Goal: Information Seeking & Learning: Learn about a topic

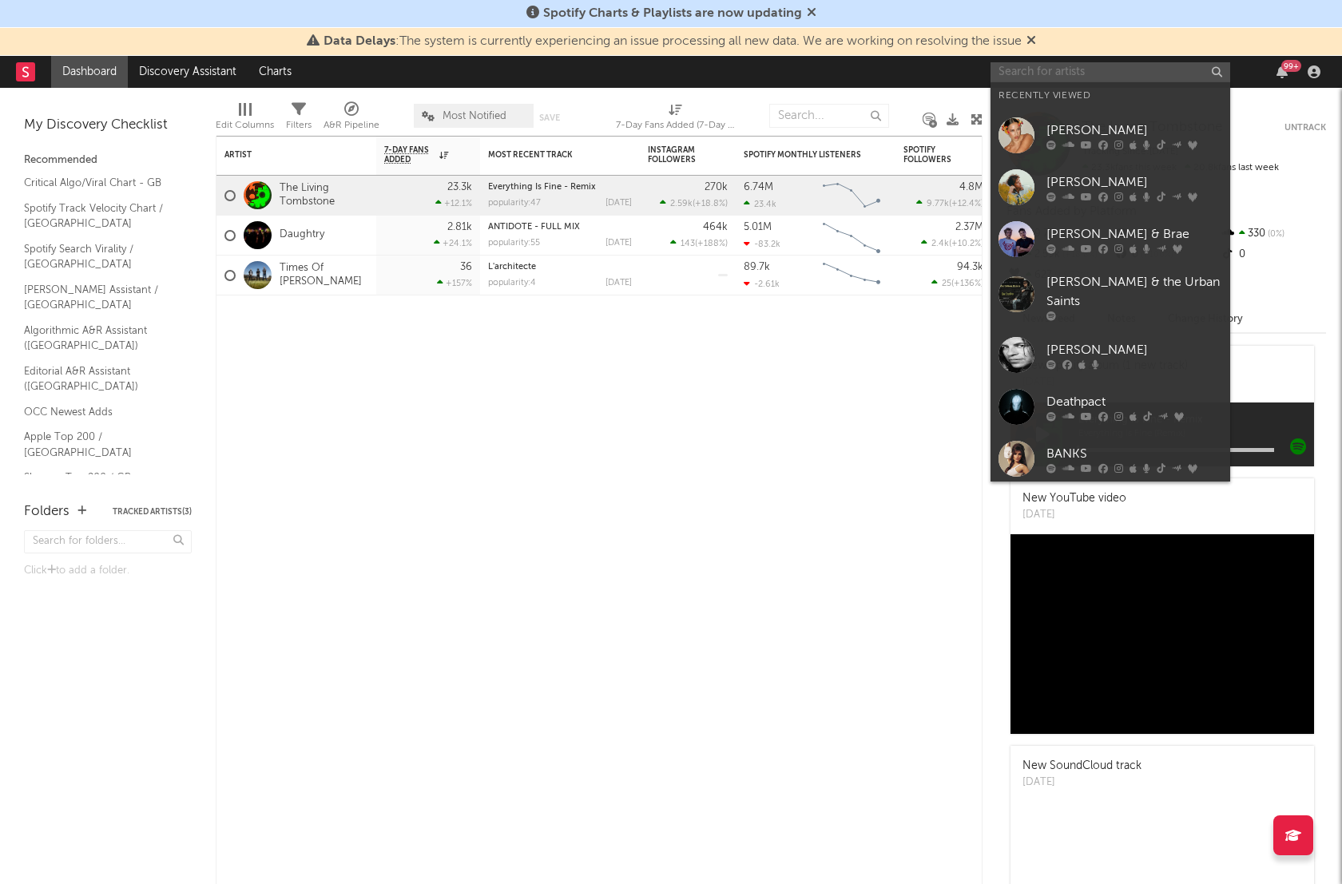
click at [1064, 75] on input "text" at bounding box center [1111, 72] width 240 height 20
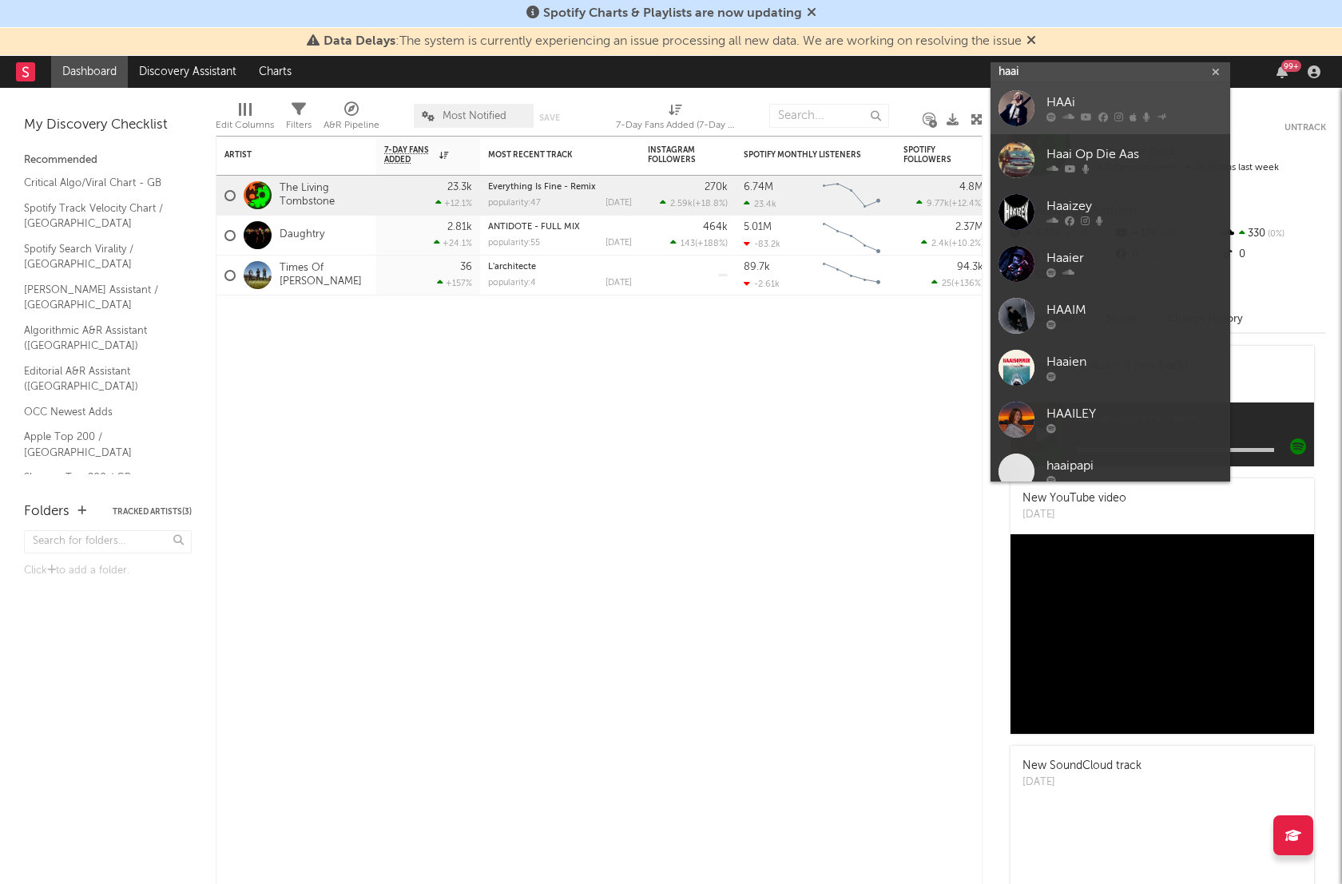
type input "haai"
click at [1062, 111] on div "HAAi" at bounding box center [1134, 102] width 176 height 19
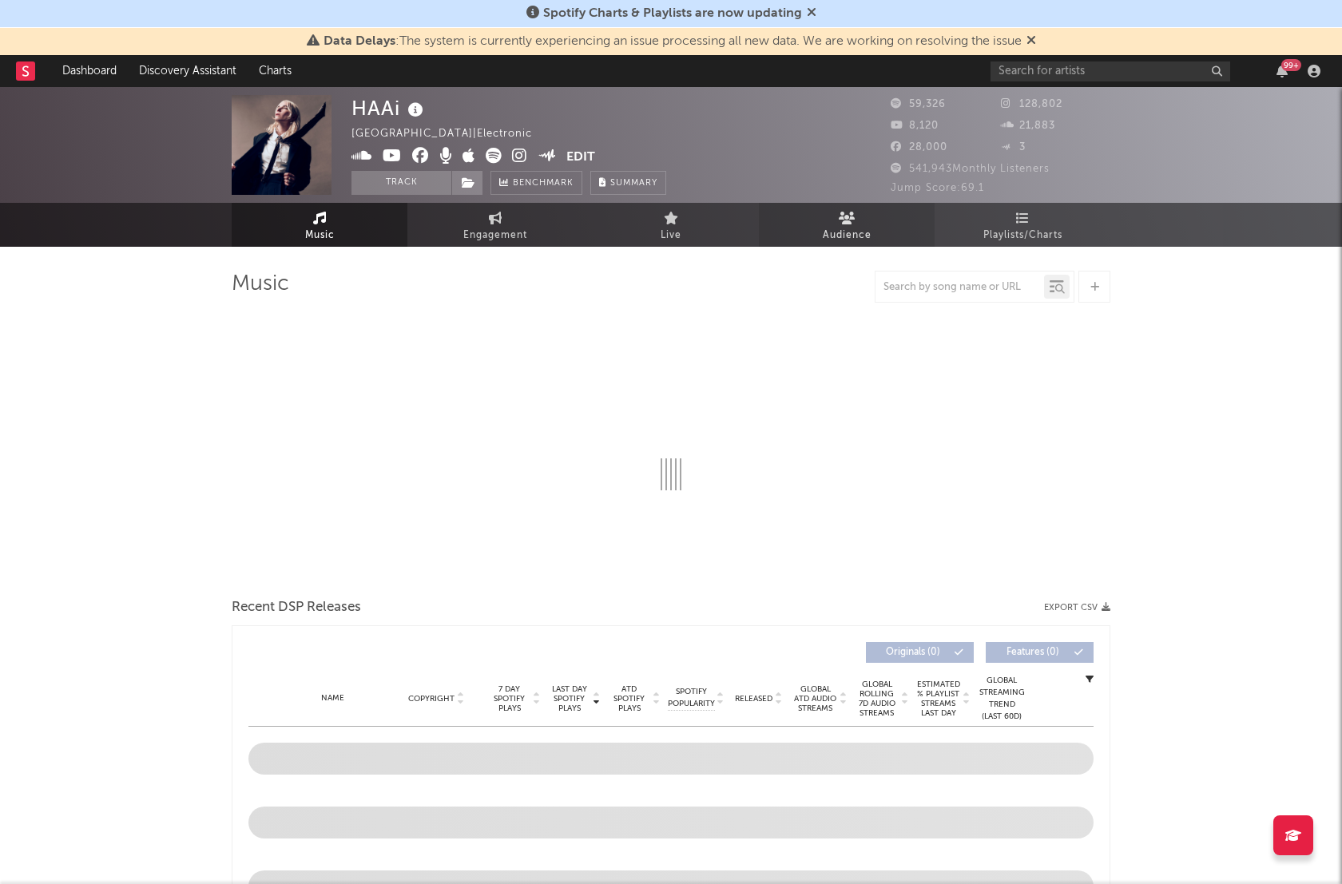
click at [835, 240] on span "Audience" at bounding box center [847, 235] width 49 height 19
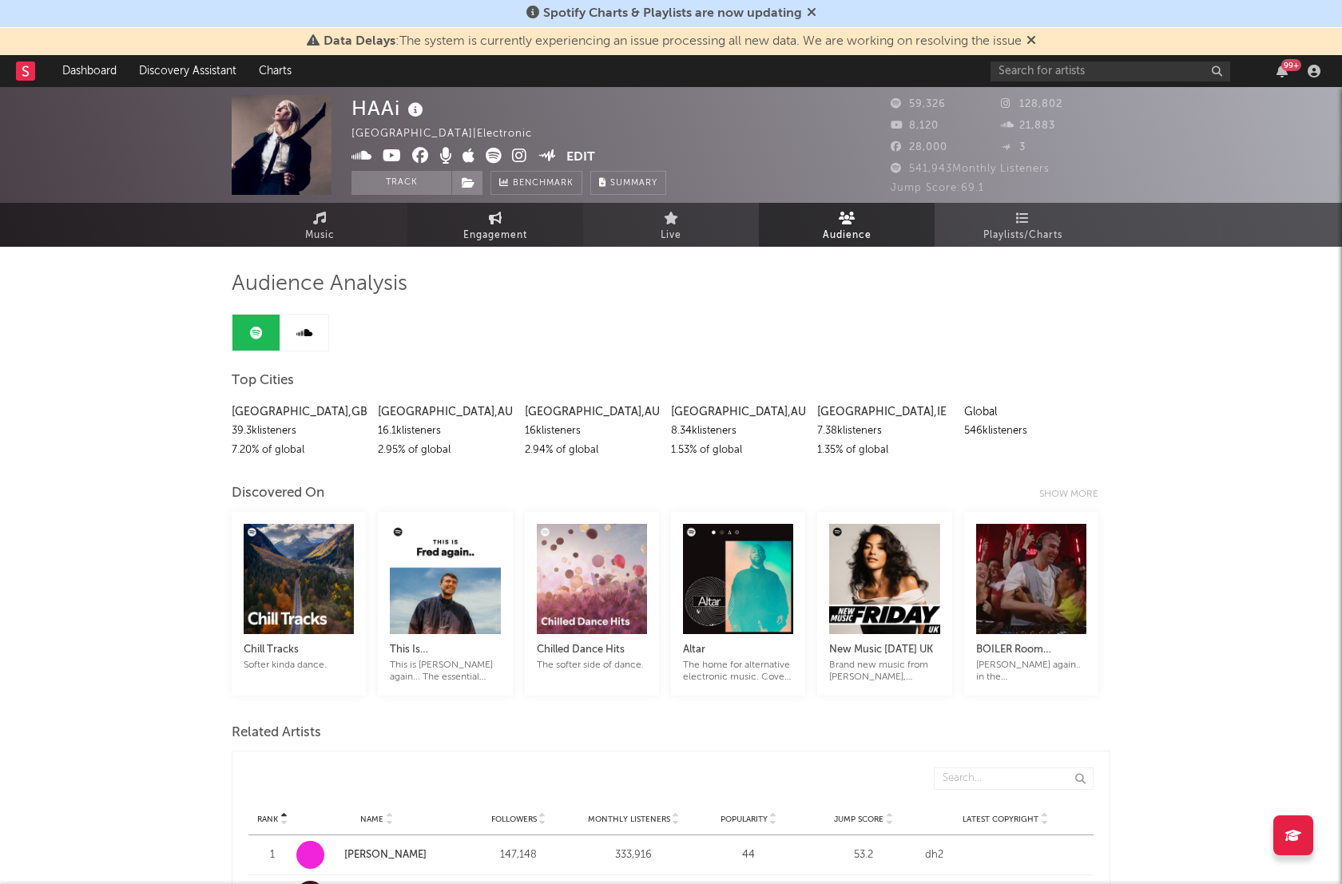
click at [531, 217] on link "Engagement" at bounding box center [495, 225] width 176 height 44
select select "1w"
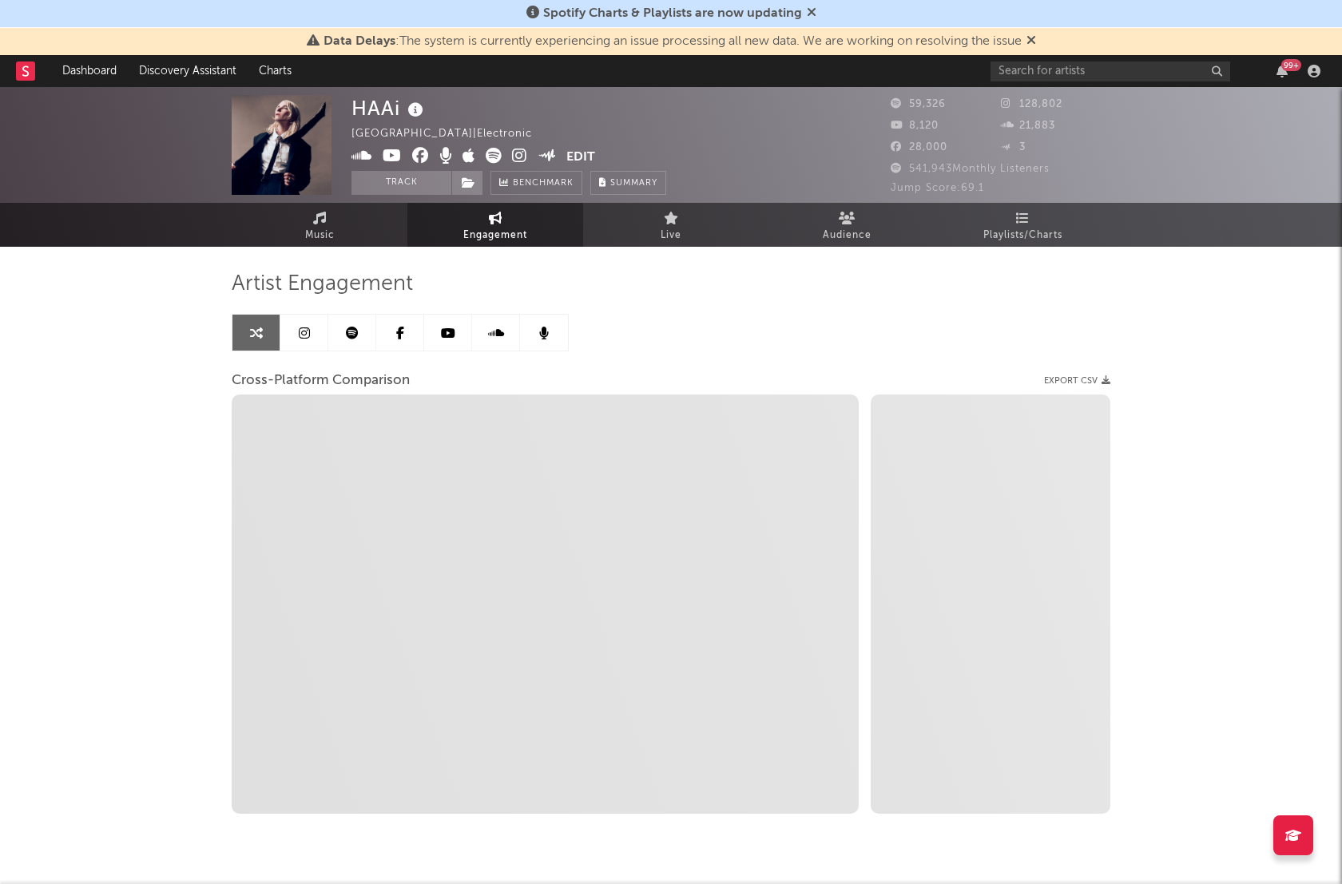
click at [355, 337] on icon at bounding box center [352, 333] width 13 height 13
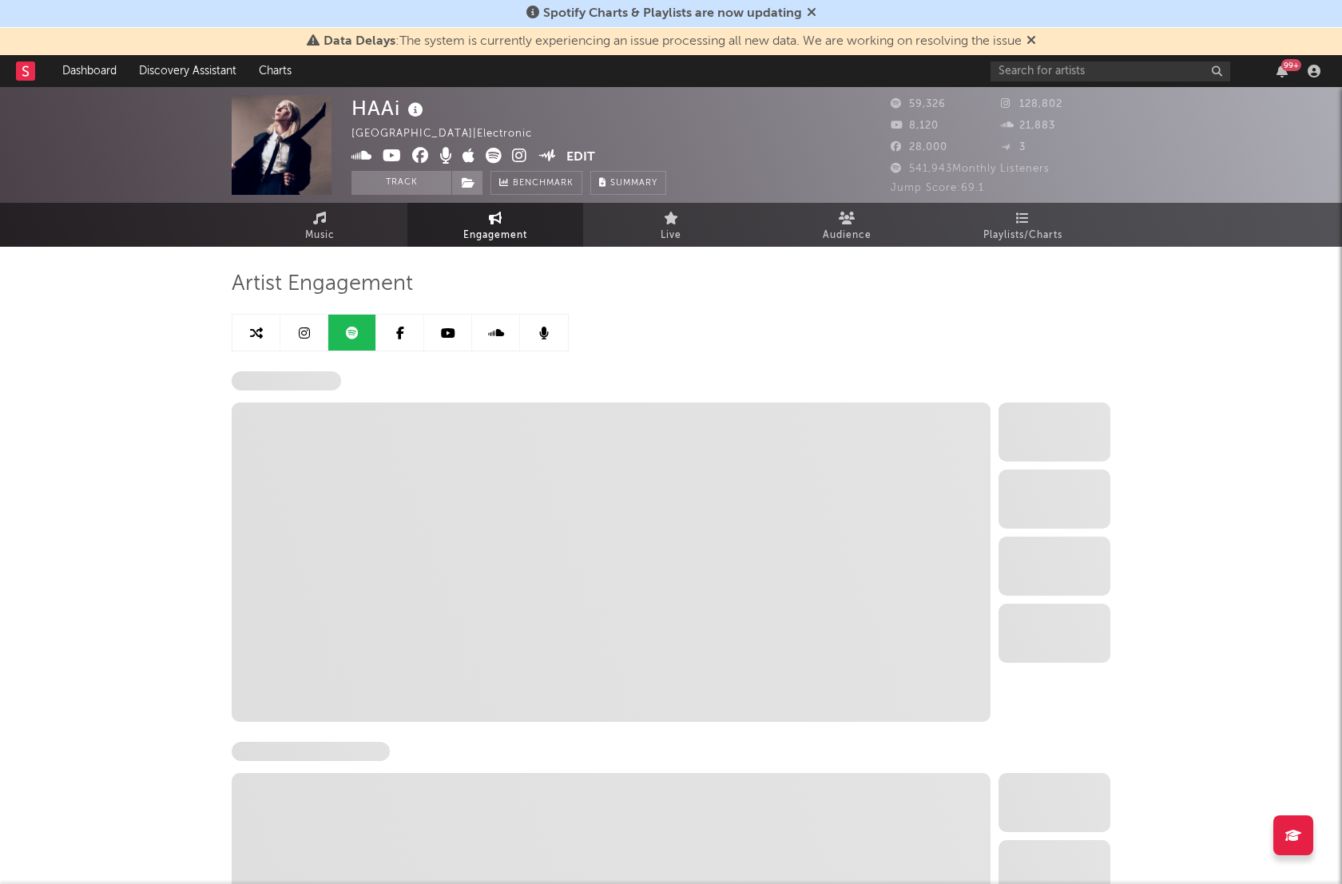
select select "6m"
select select "1w"
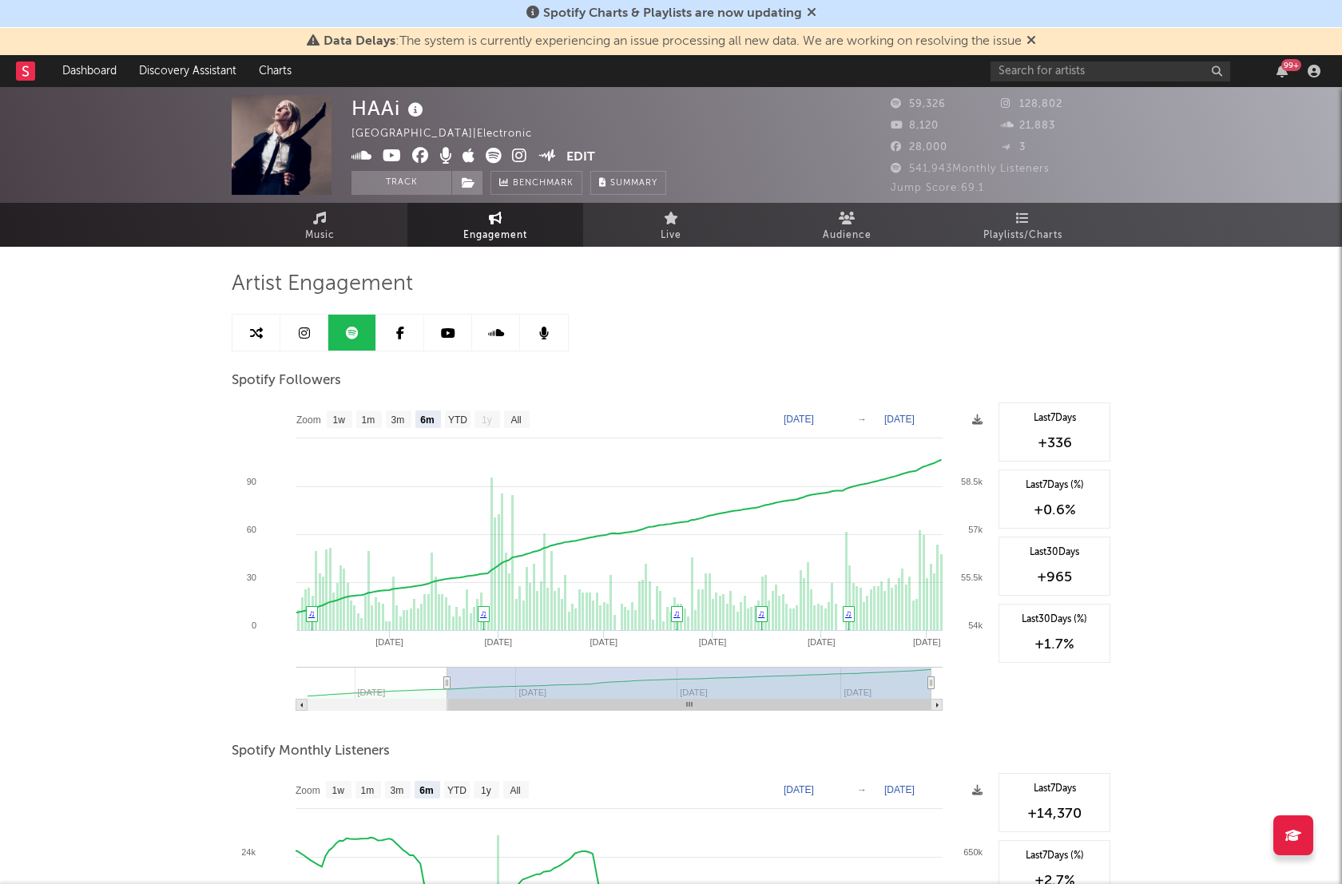
type input "[DATE]"
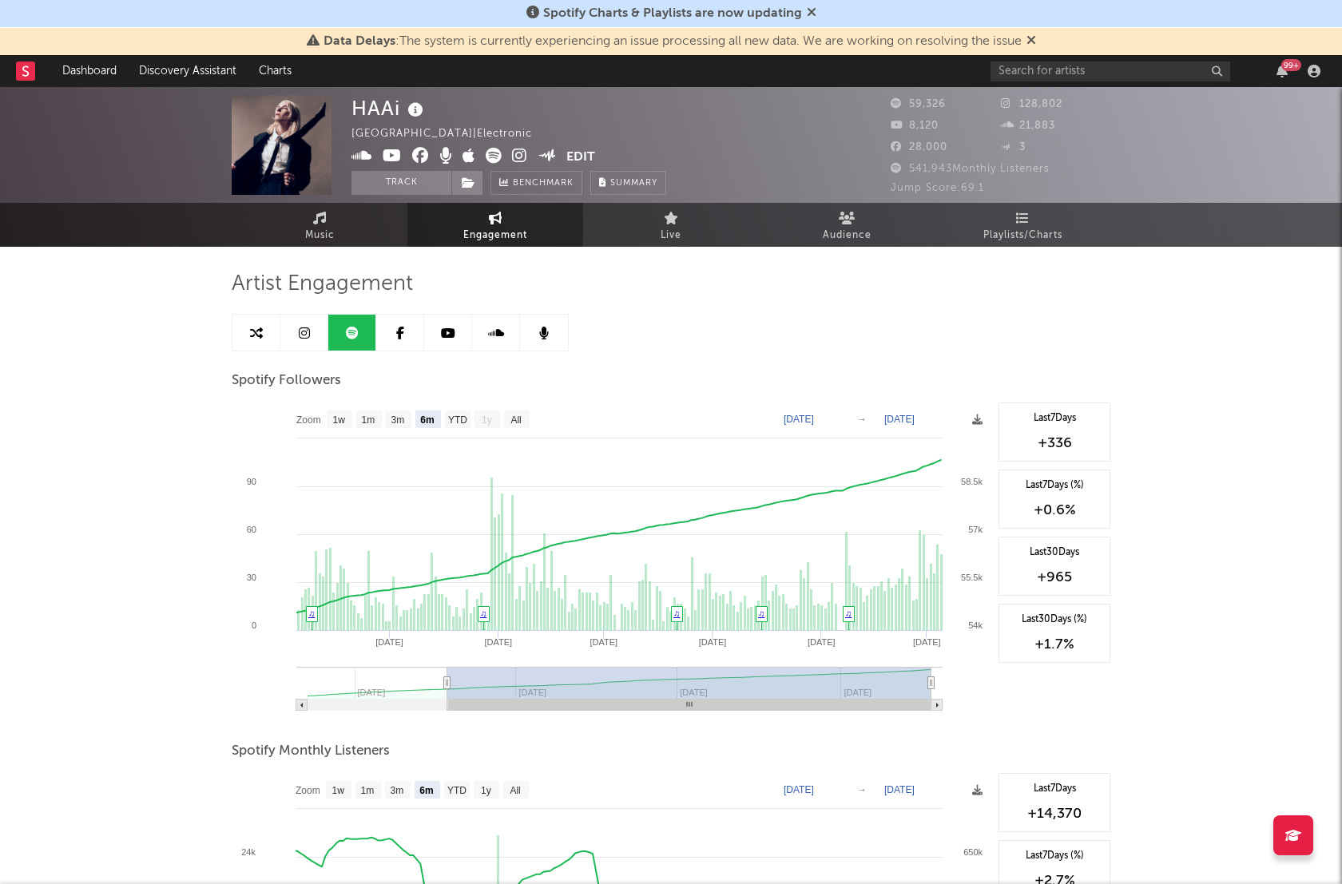
type input "[DATE]"
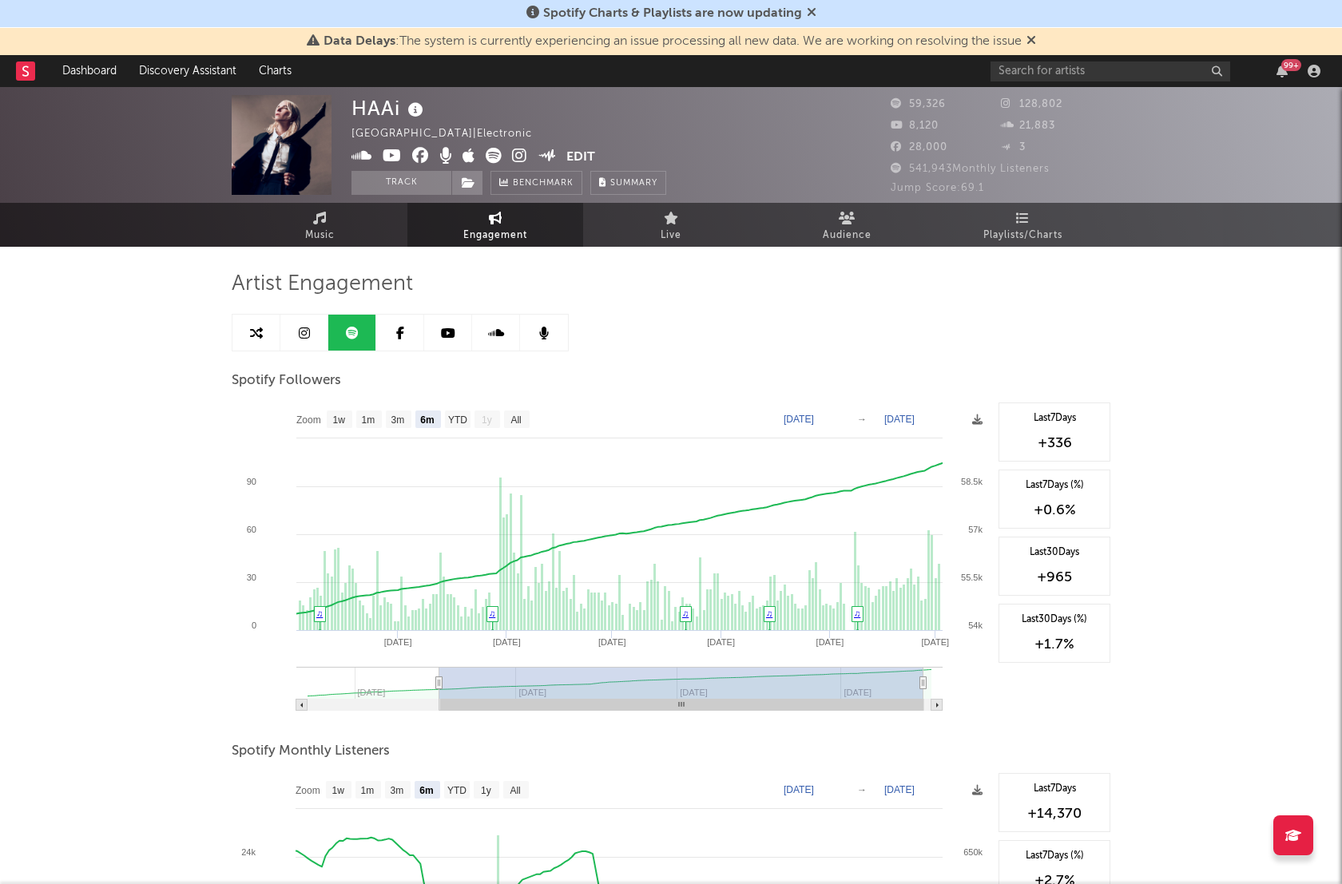
type input "[DATE]"
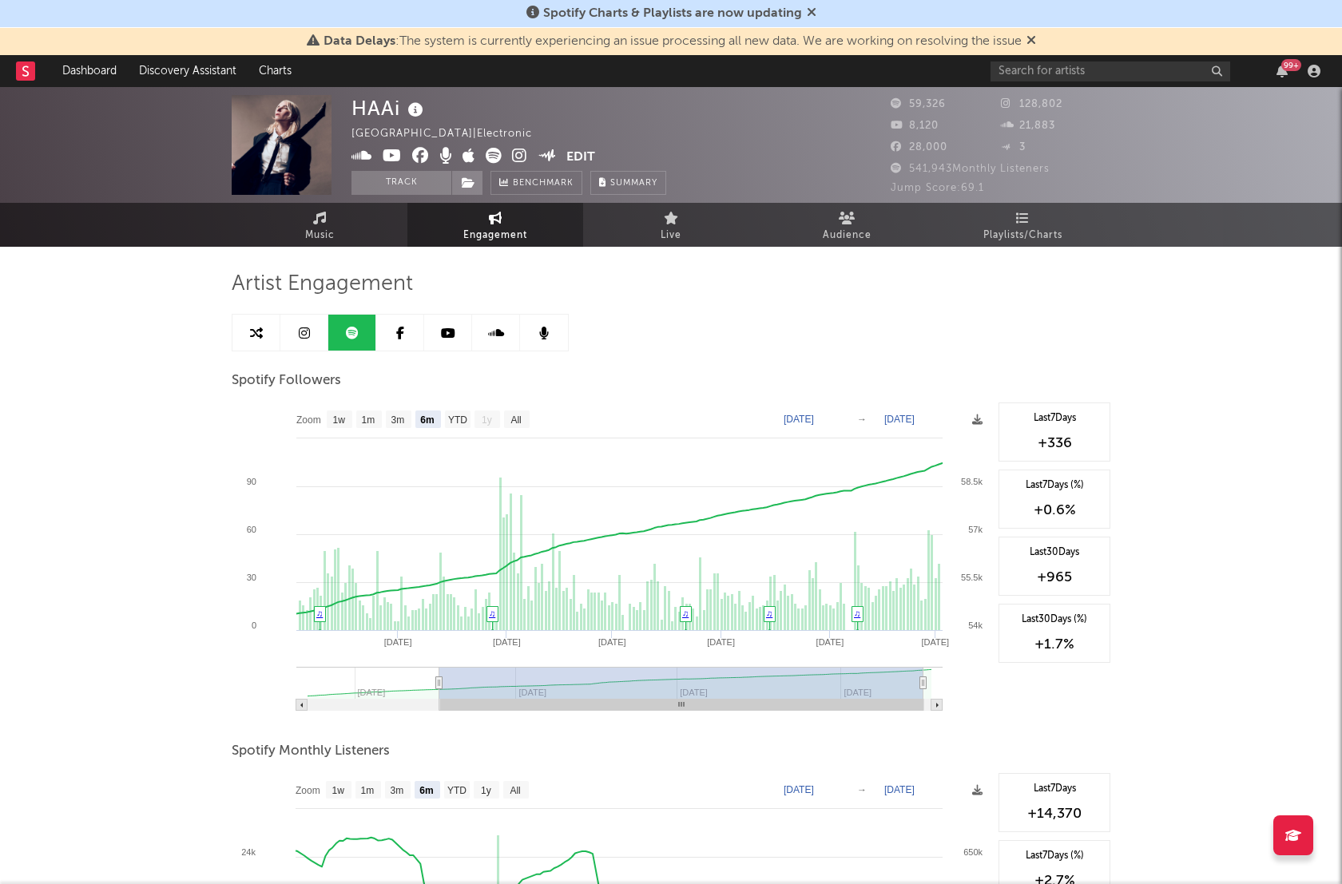
type input "[DATE]"
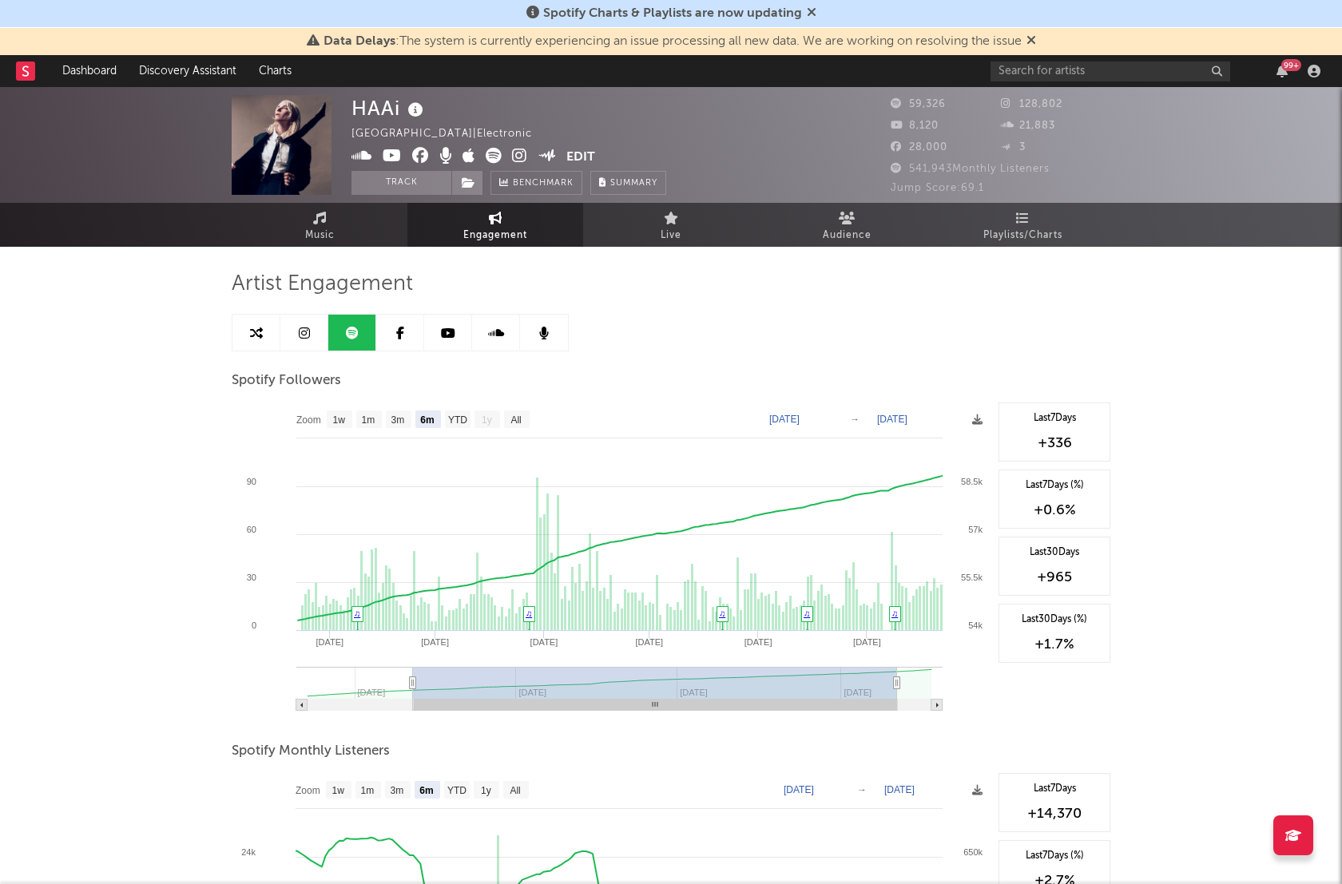
type input "[DATE]"
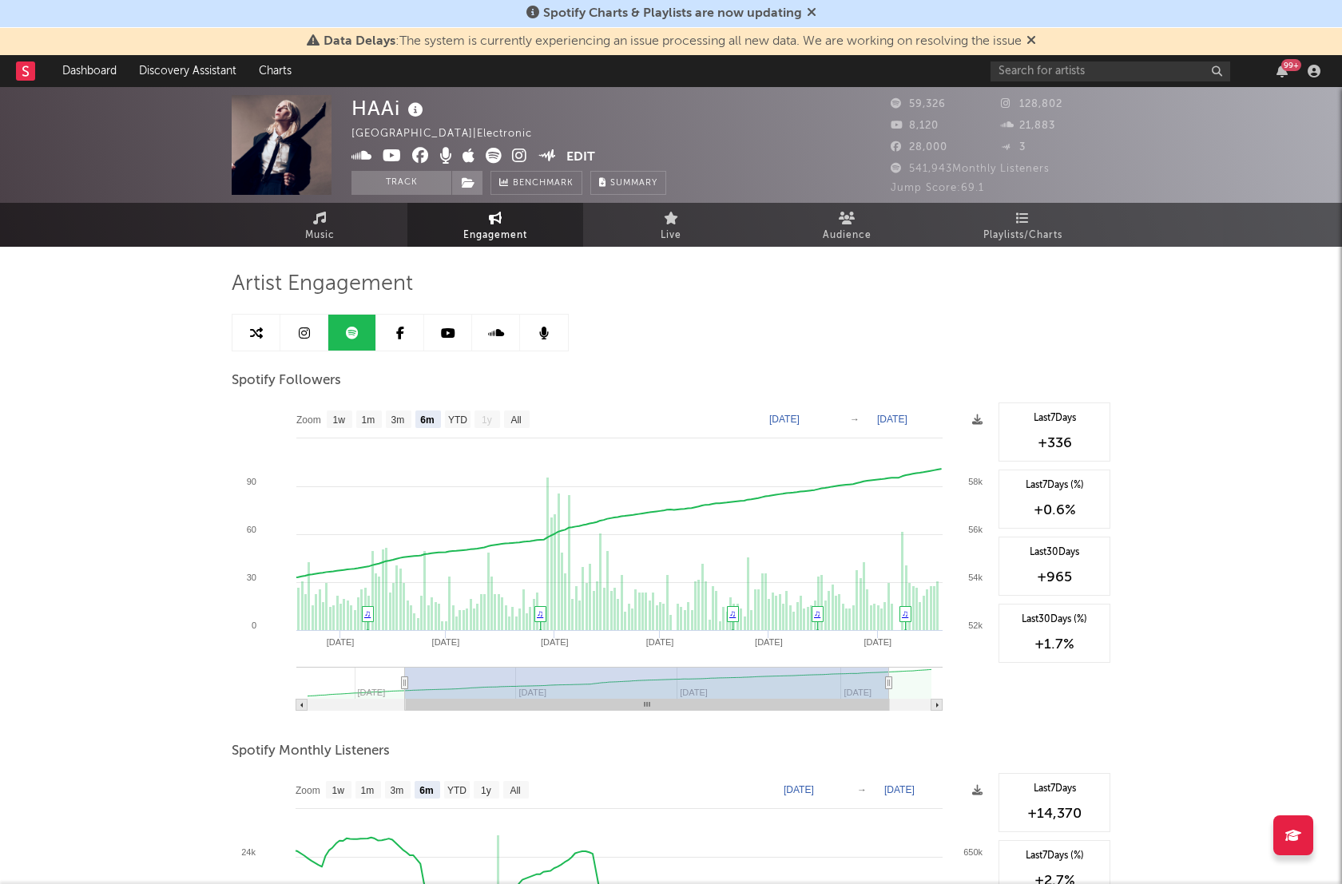
type input "[DATE]"
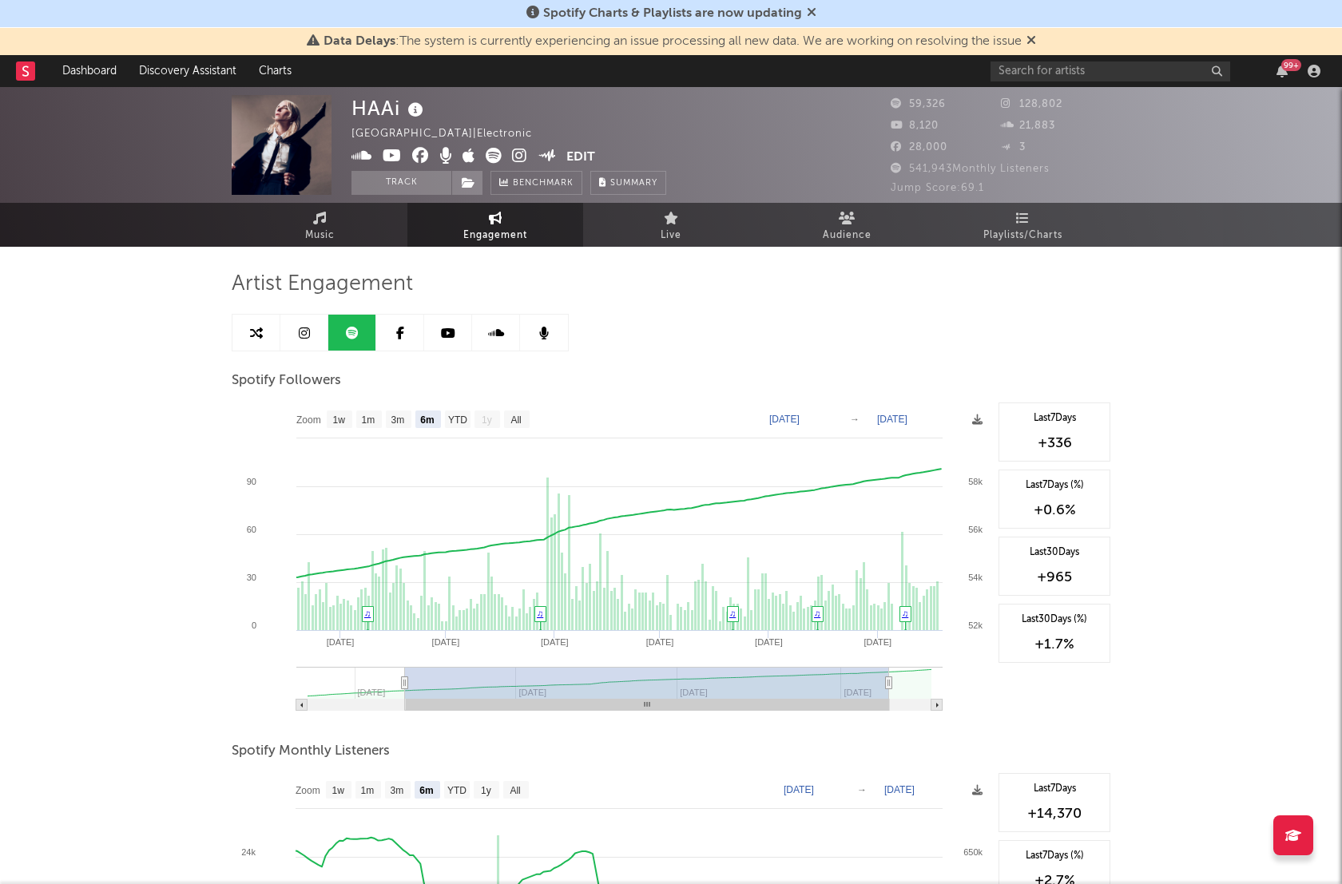
type input "[DATE]"
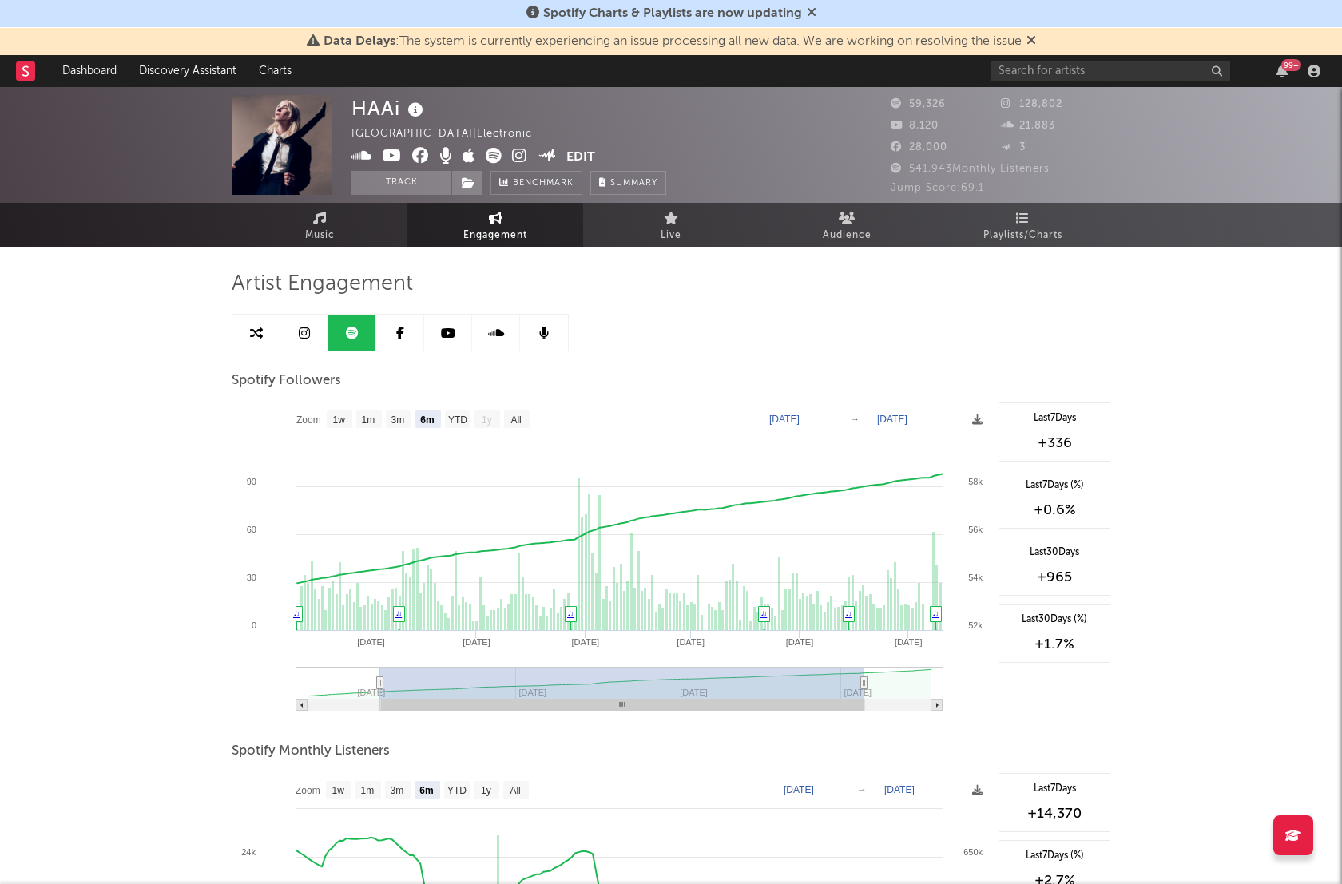
type input "[DATE]"
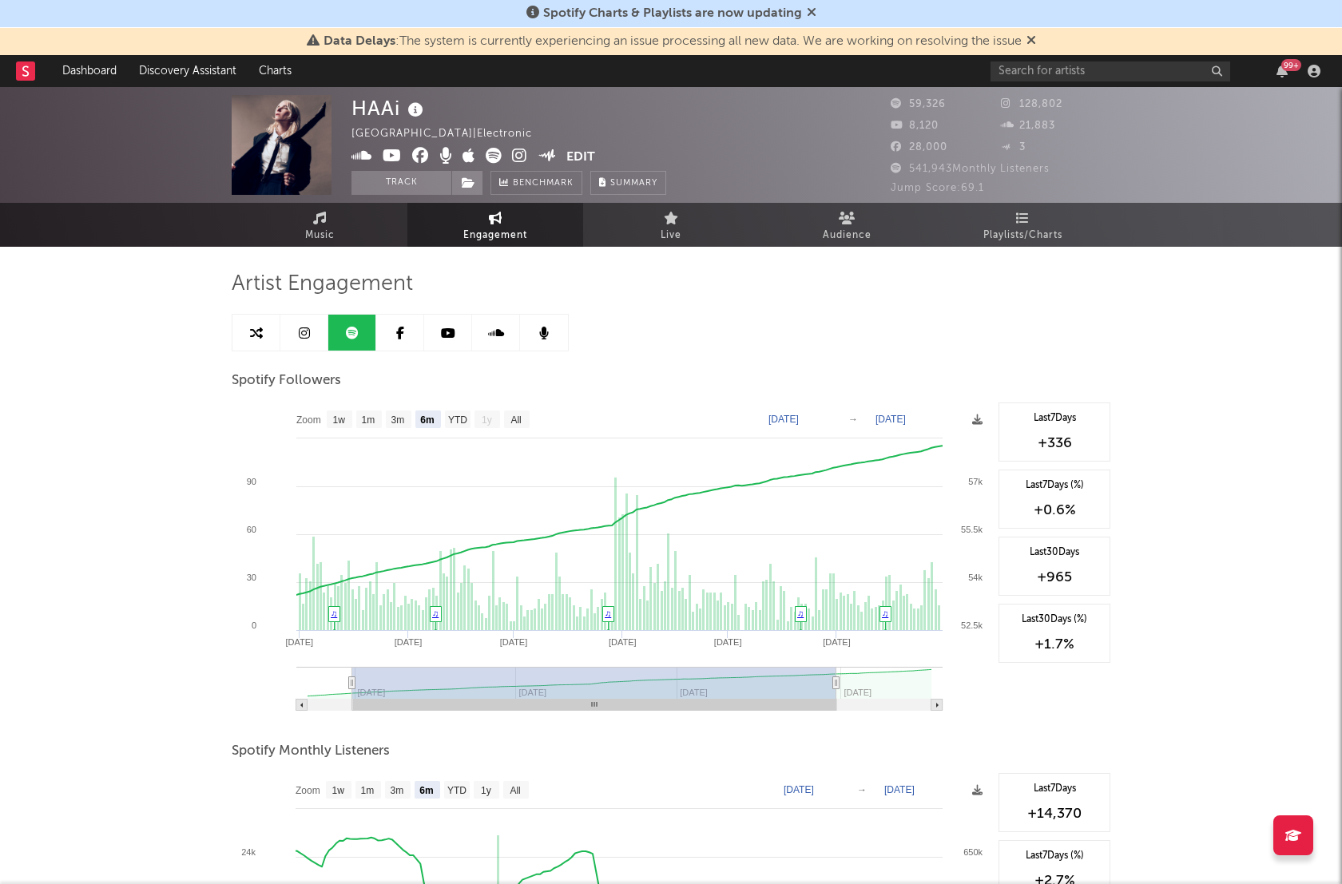
type input "[DATE]"
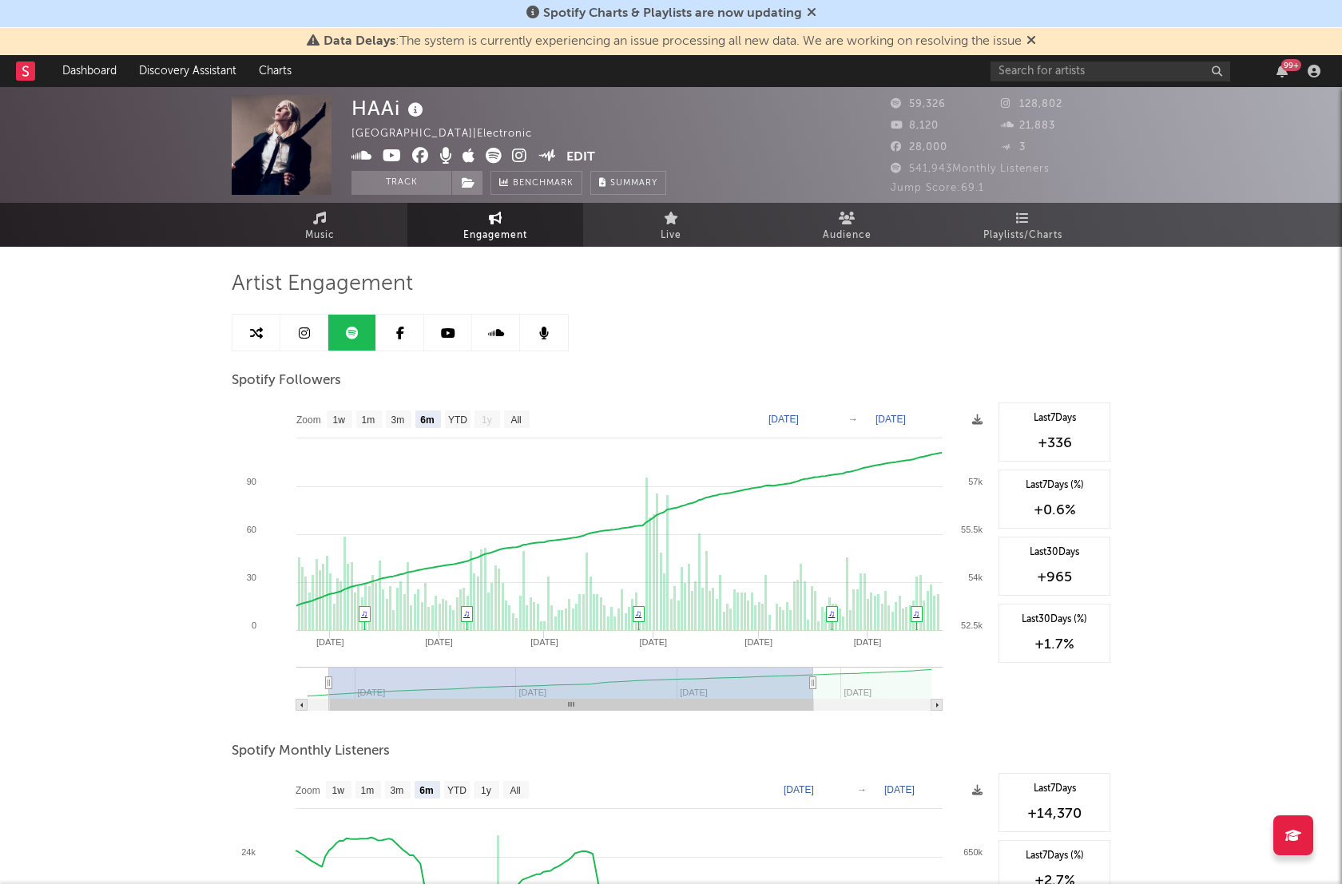
type input "[DATE]"
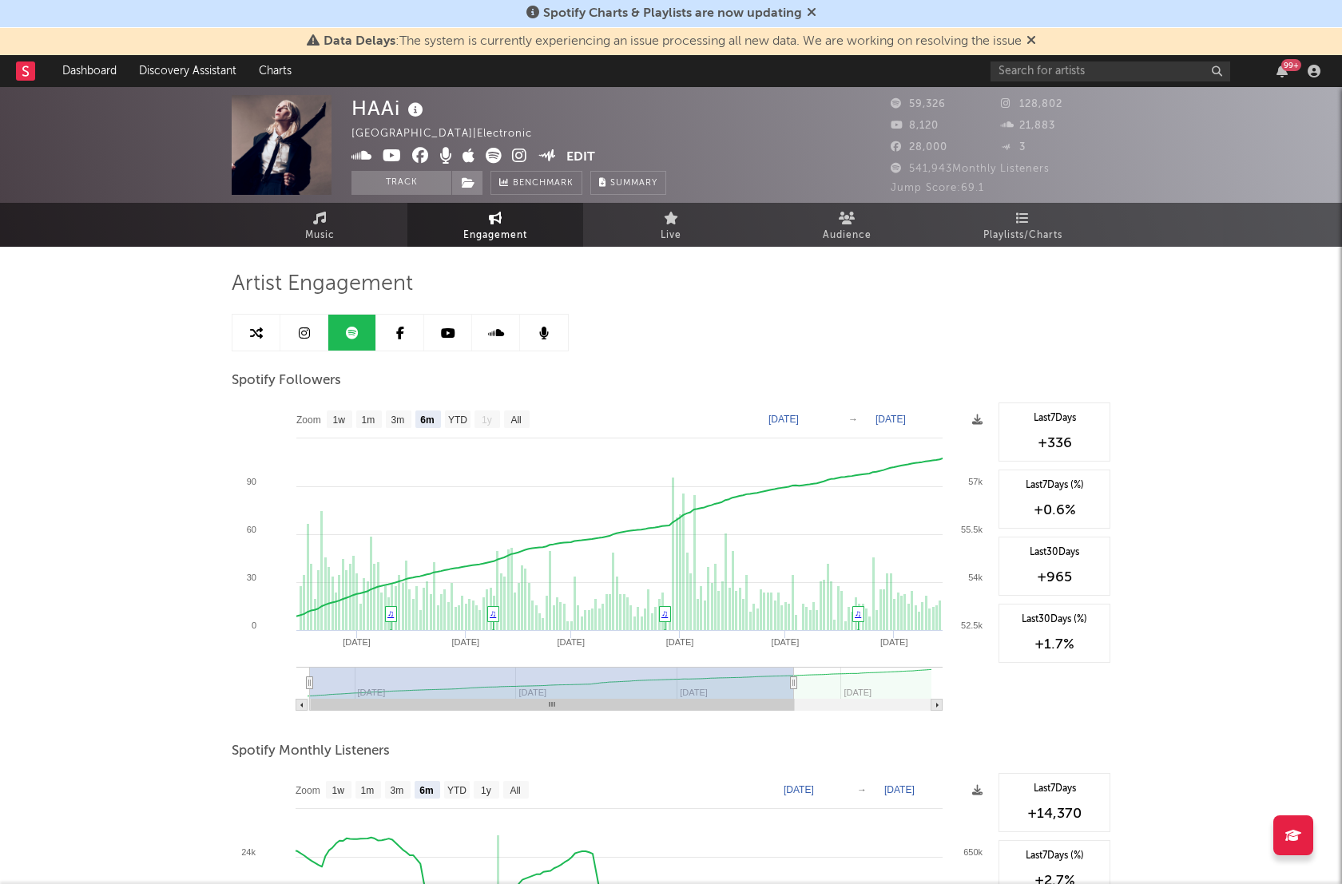
type input "[DATE]"
drag, startPoint x: 499, startPoint y: 705, endPoint x: 351, endPoint y: 697, distance: 148.8
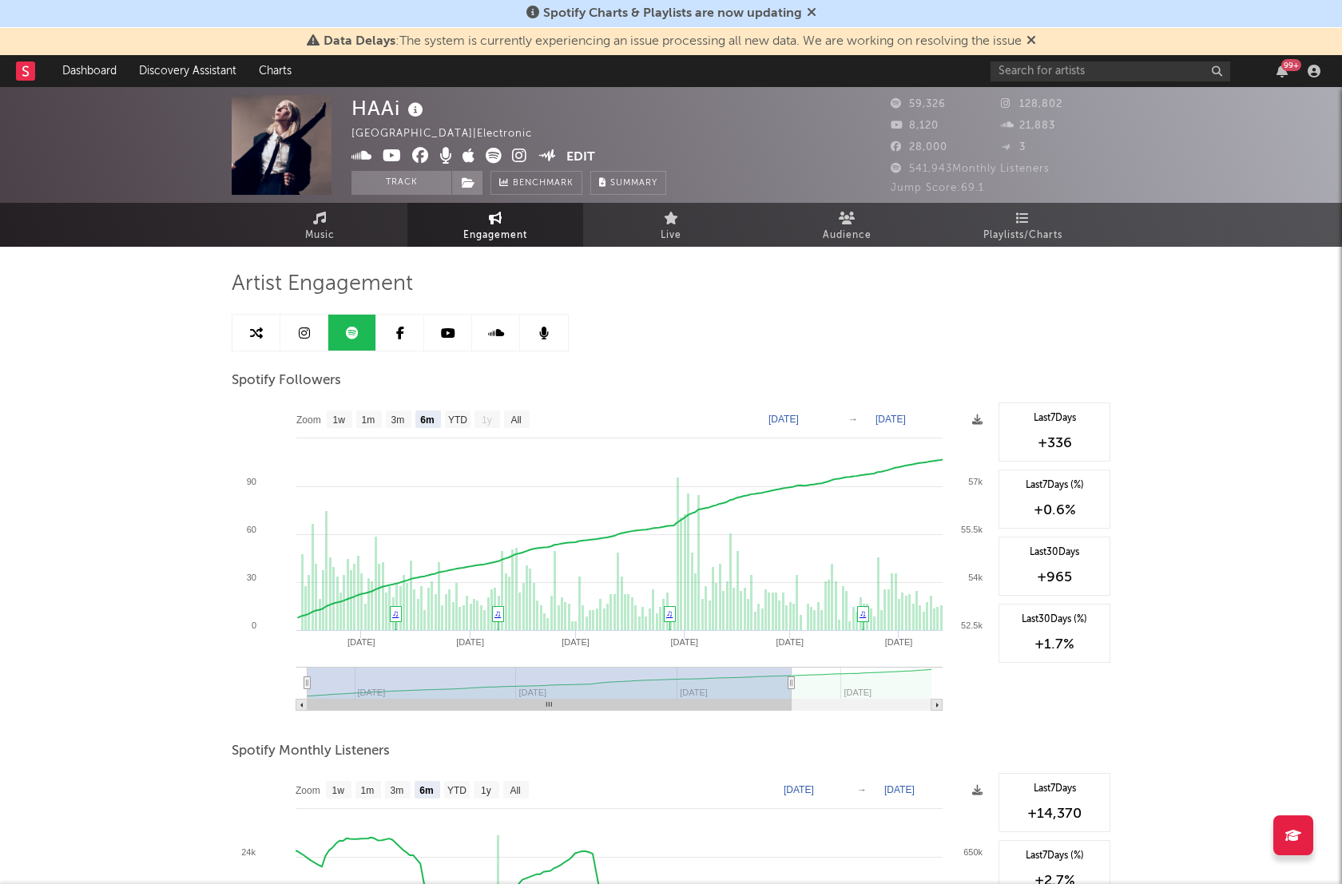
click at [351, 697] on icon "Created with Highcharts 10.3.3 May '[DATE] [DATE] '[DATE] Apr '[DATE] Mar '[DAT…" at bounding box center [611, 563] width 759 height 320
drag, startPoint x: 407, startPoint y: 702, endPoint x: 394, endPoint y: 702, distance: 13.6
click at [394, 702] on rect at bounding box center [550, 705] width 484 height 11
click at [450, 419] on text "YTD" at bounding box center [457, 420] width 19 height 11
select select "YTD"
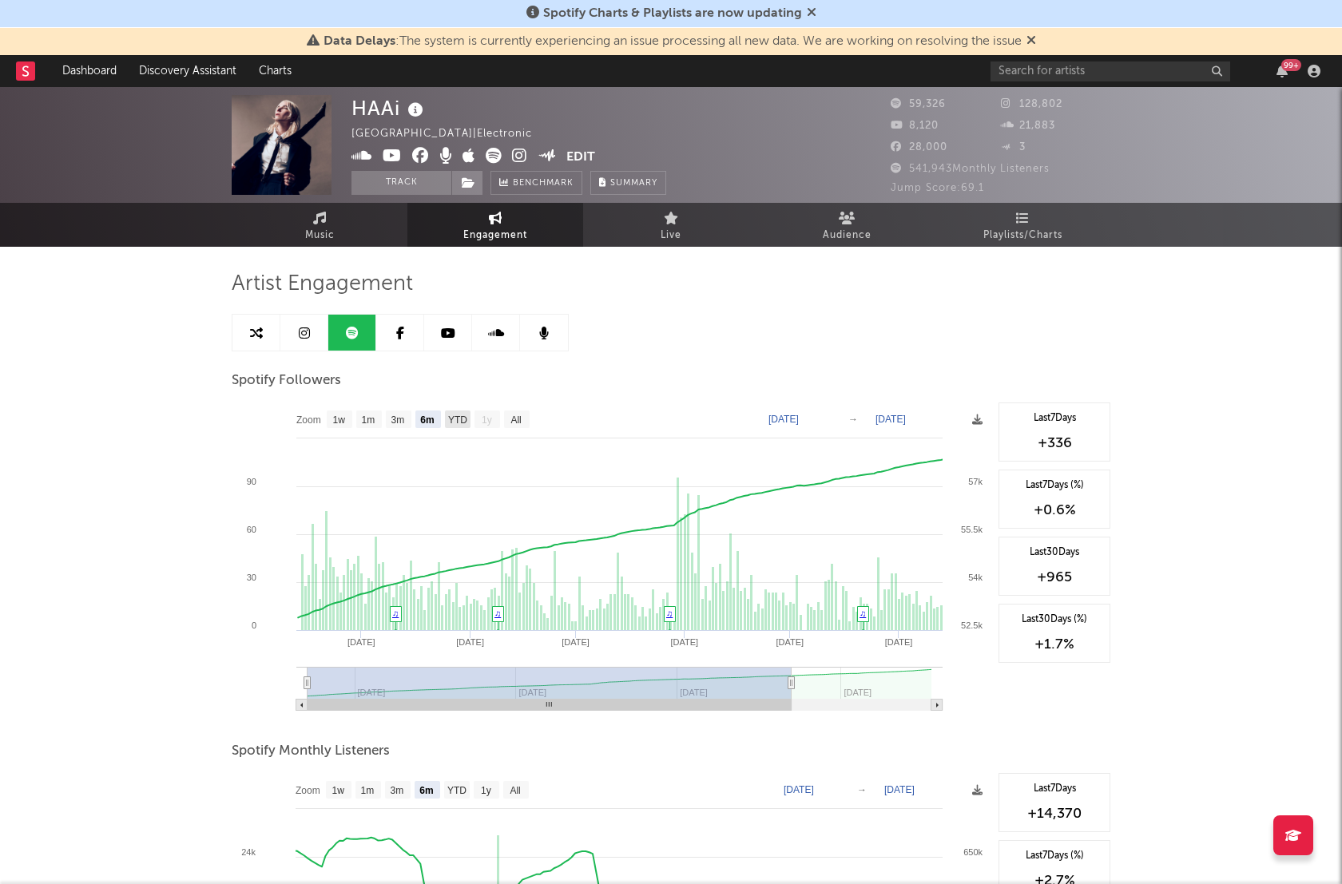
type input "[DATE]"
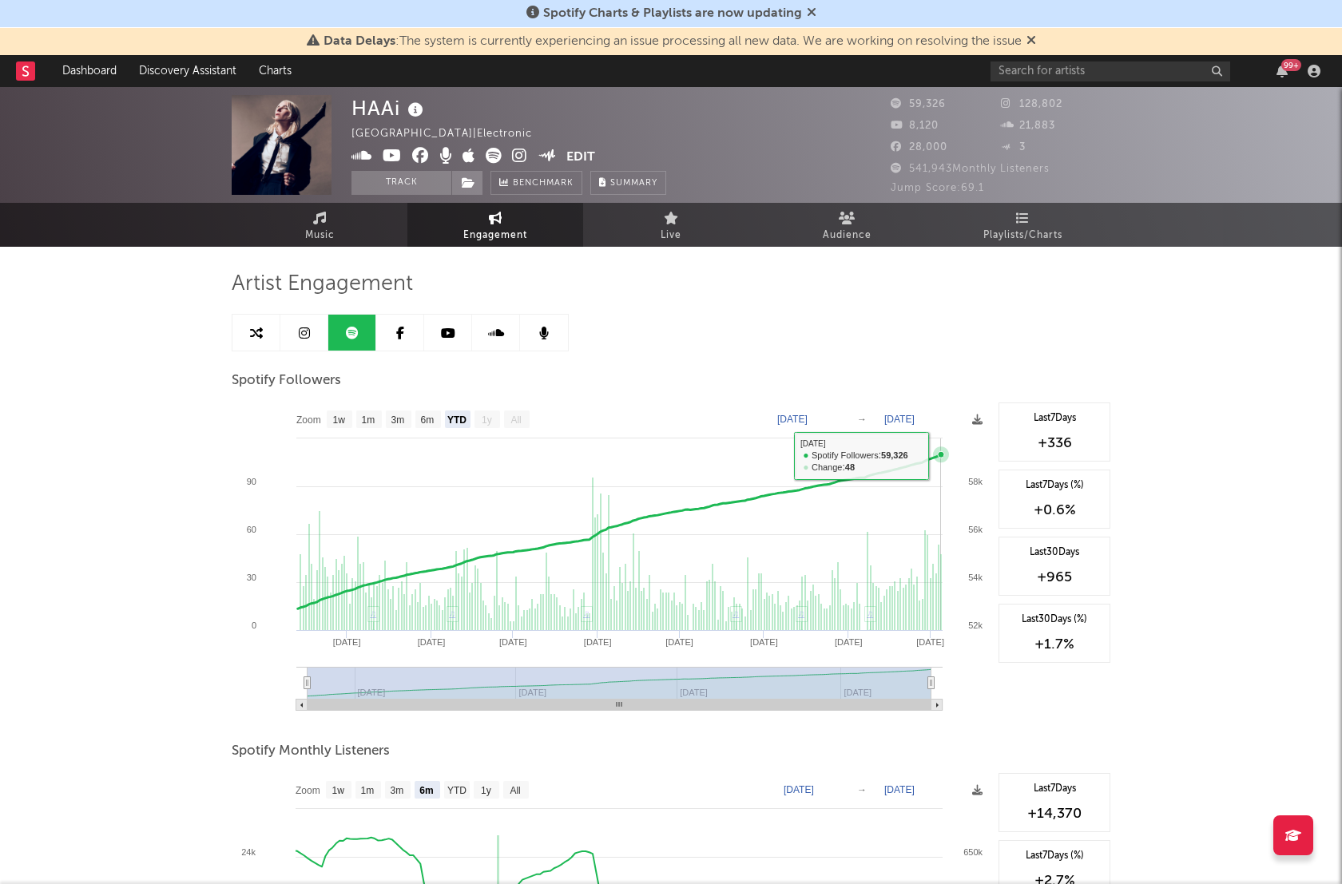
click at [943, 455] on icon at bounding box center [941, 454] width 6 height 6
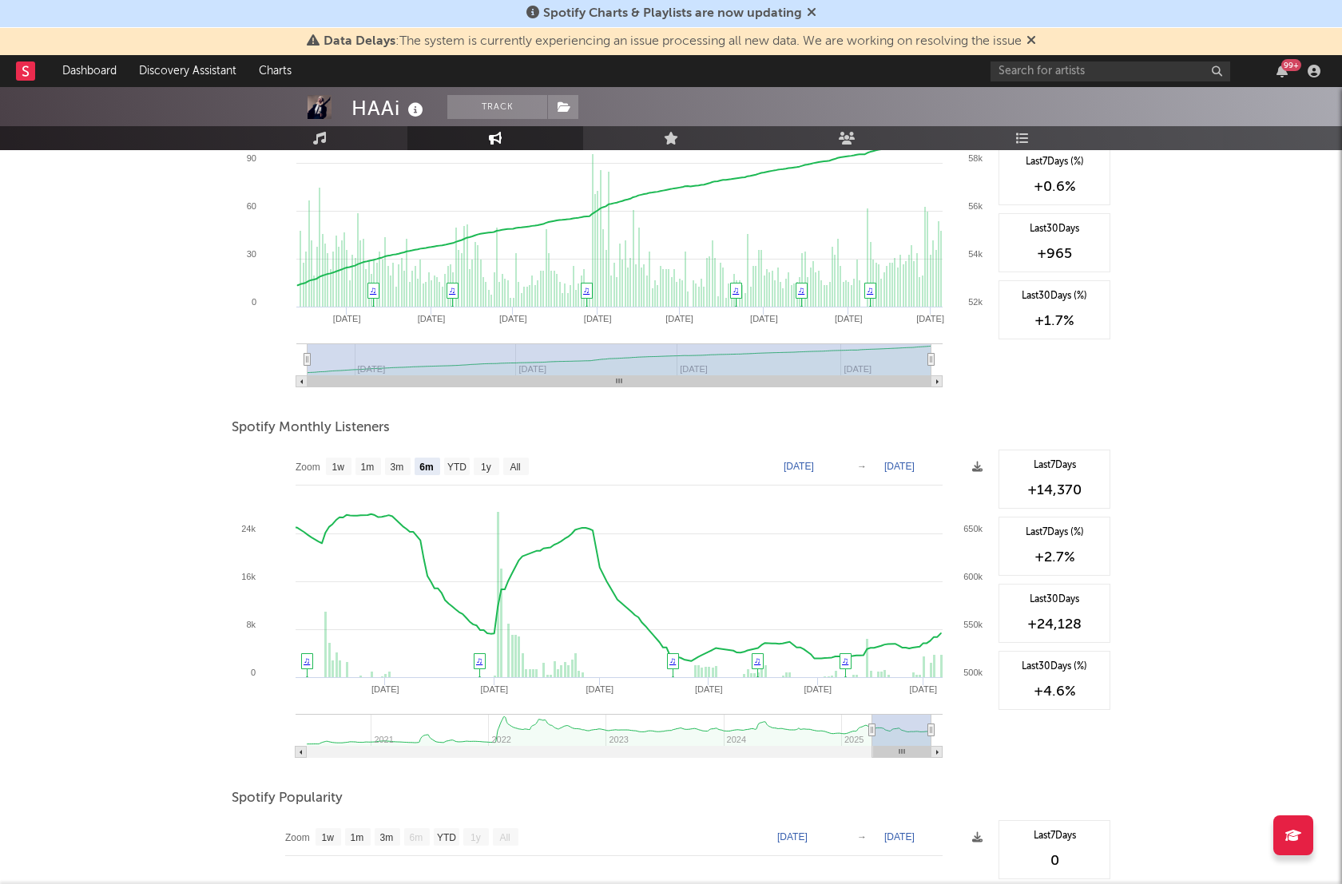
scroll to position [326, 0]
click at [464, 461] on text "YTD" at bounding box center [456, 464] width 19 height 11
select select "YTD"
type input "[DATE]"
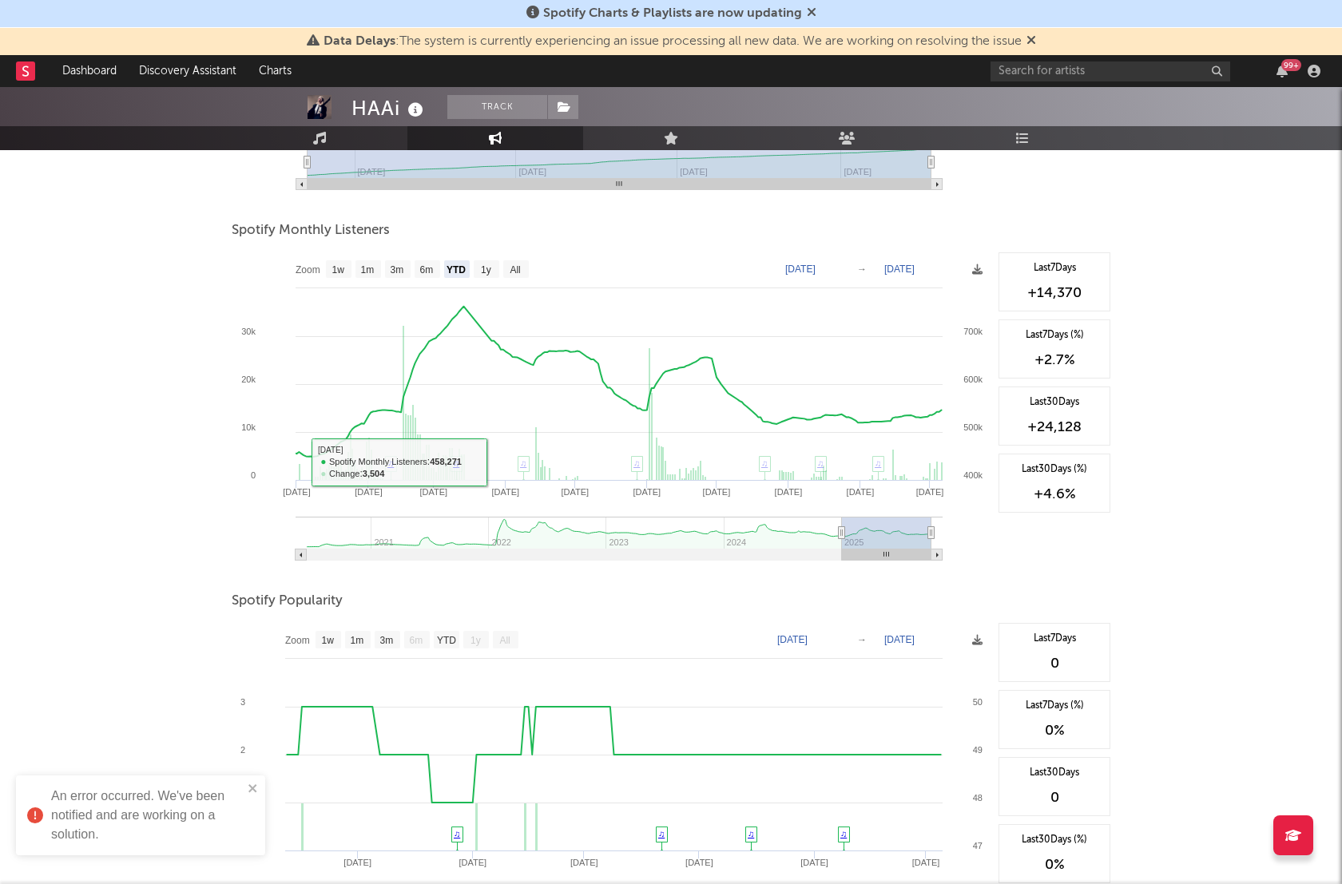
scroll to position [574, 0]
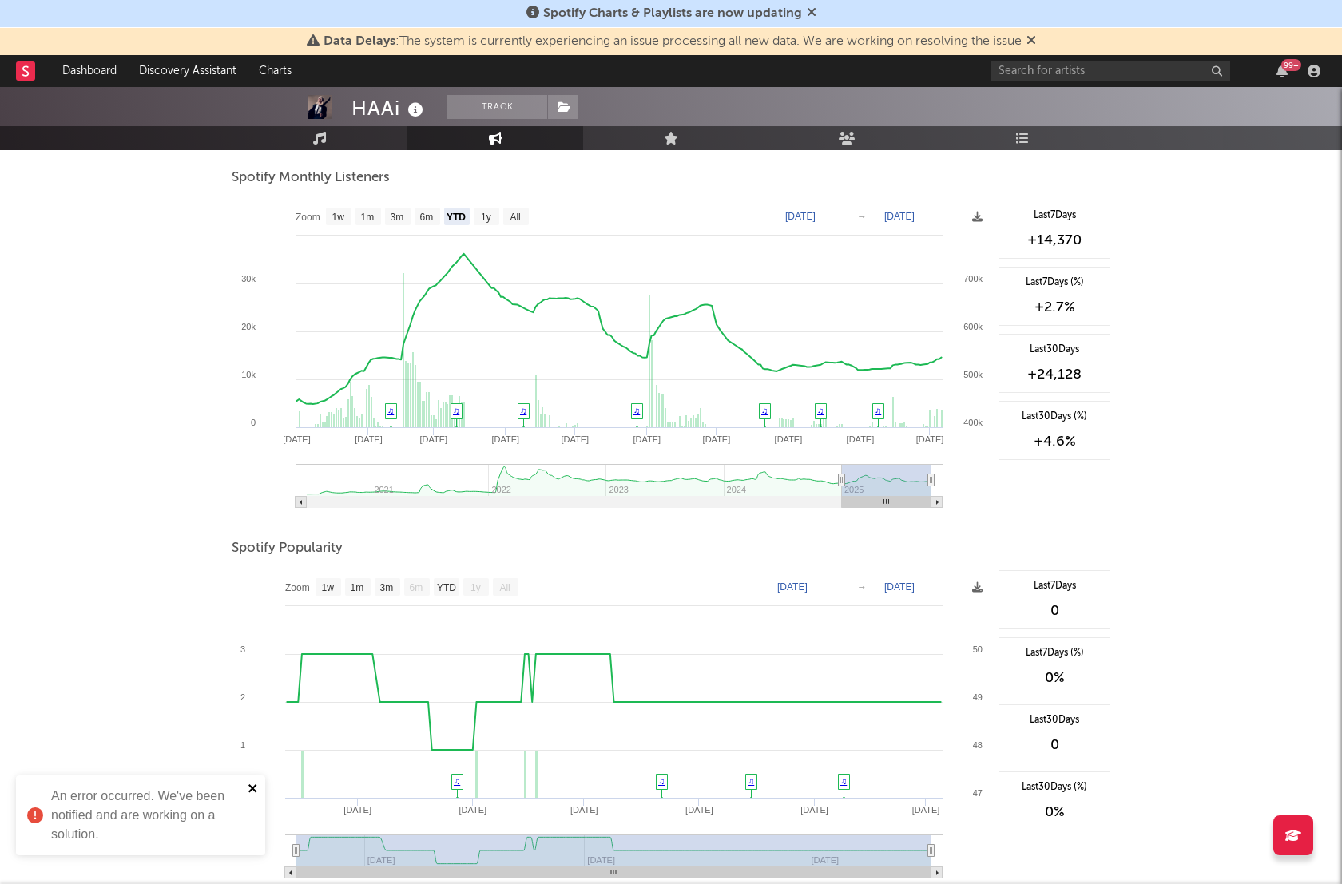
click at [255, 787] on icon "close" at bounding box center [253, 788] width 11 height 13
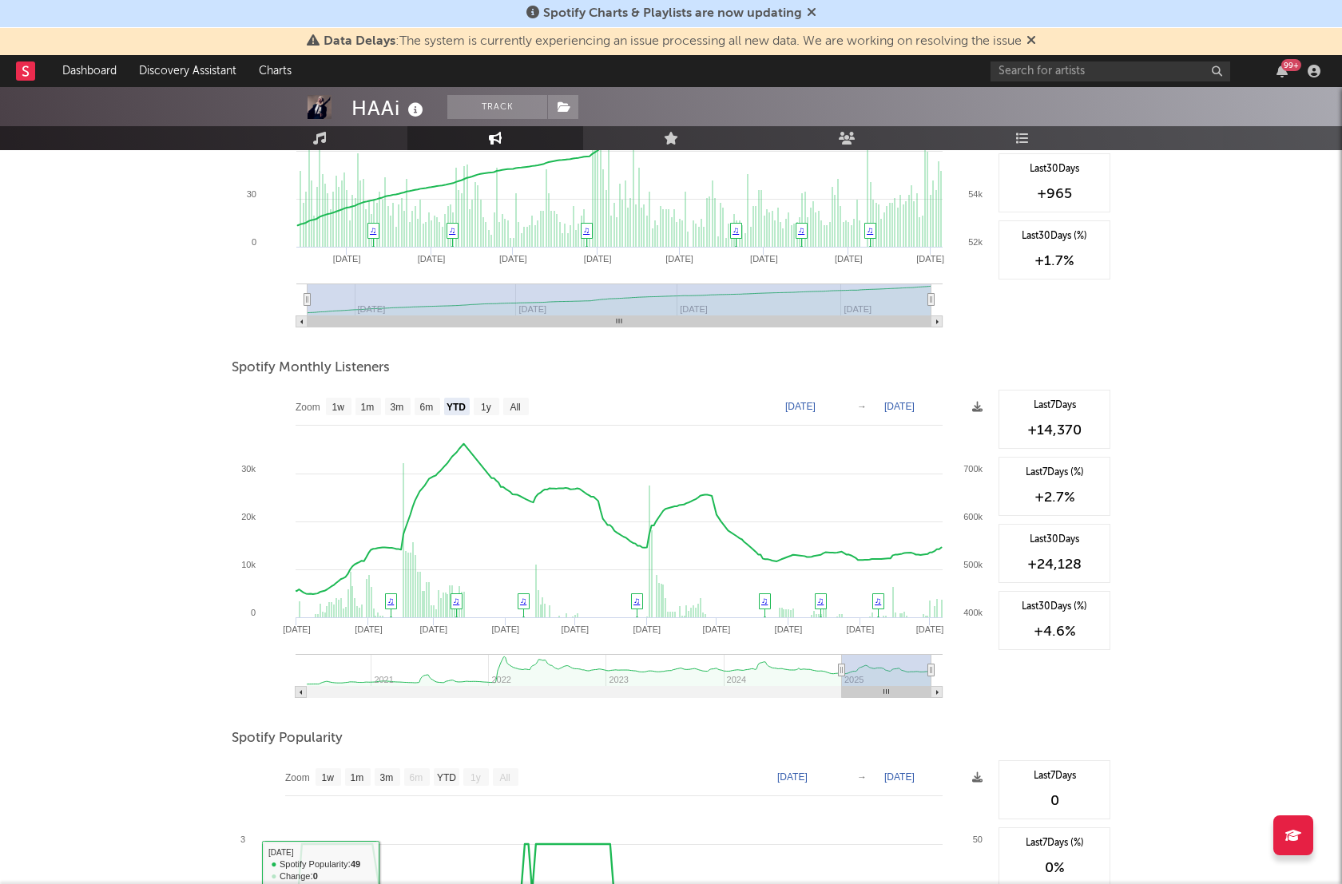
scroll to position [383, 0]
